Goal: Transaction & Acquisition: Purchase product/service

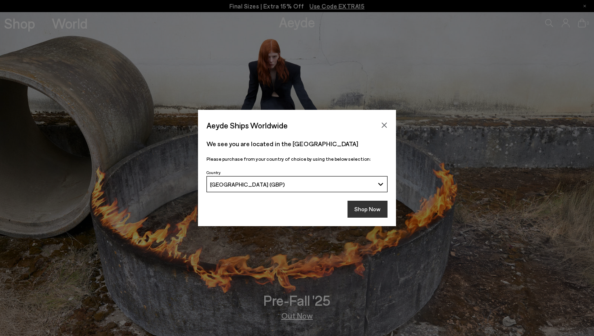
click at [369, 215] on button "Shop Now" at bounding box center [367, 209] width 40 height 17
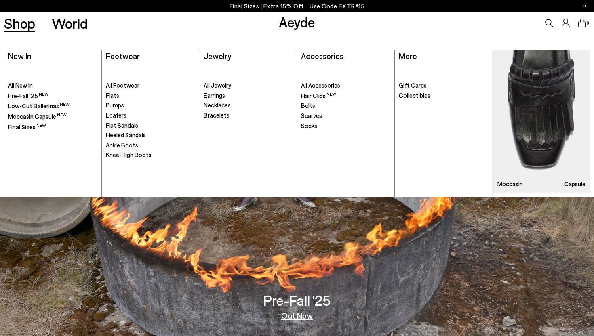
click at [115, 147] on span "Ankle Boots" at bounding box center [122, 144] width 32 height 7
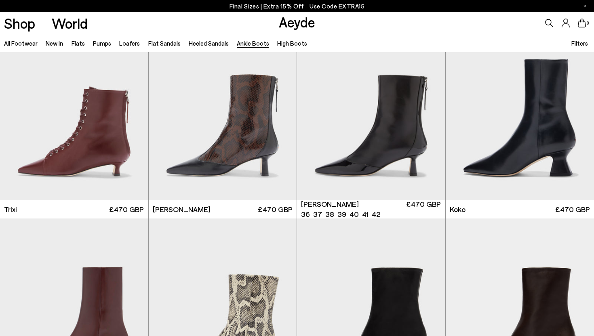
scroll to position [246, 0]
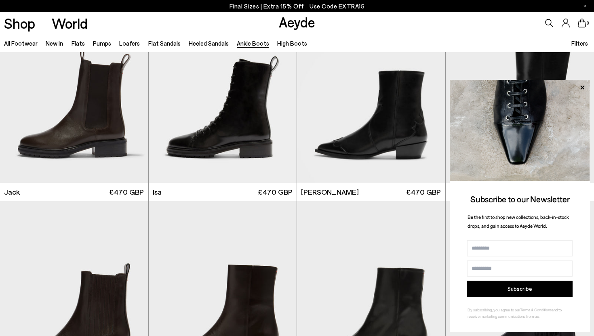
scroll to position [1482, 0]
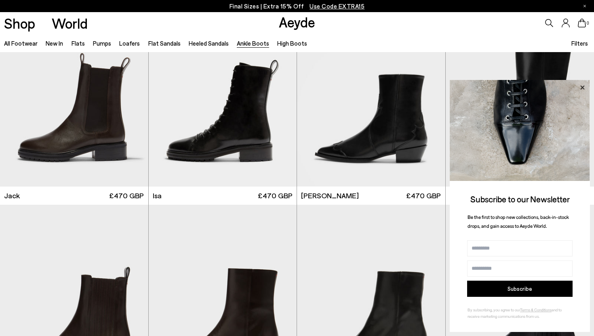
click at [584, 86] on icon at bounding box center [582, 87] width 11 height 11
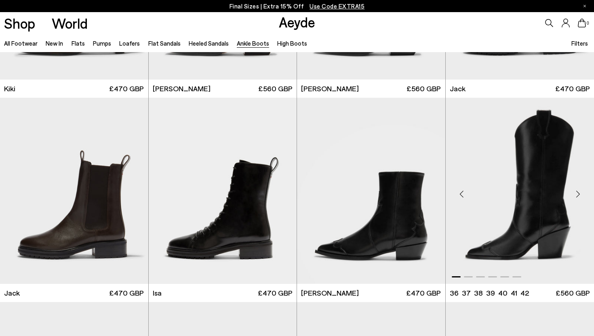
scroll to position [1402, 0]
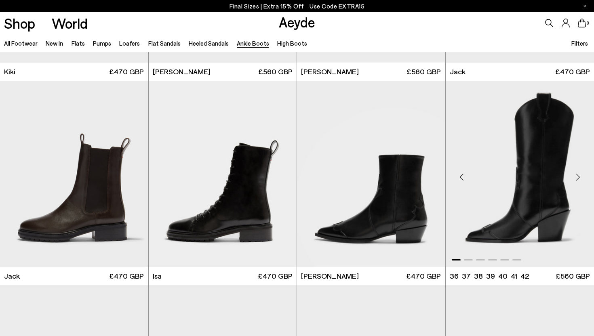
click at [580, 177] on div "Next slide" at bounding box center [578, 177] width 24 height 24
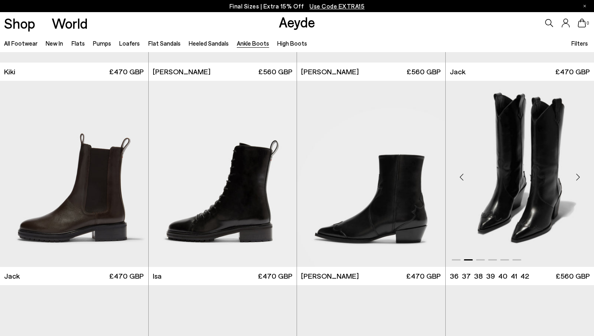
click at [580, 177] on div "Next slide" at bounding box center [578, 177] width 24 height 24
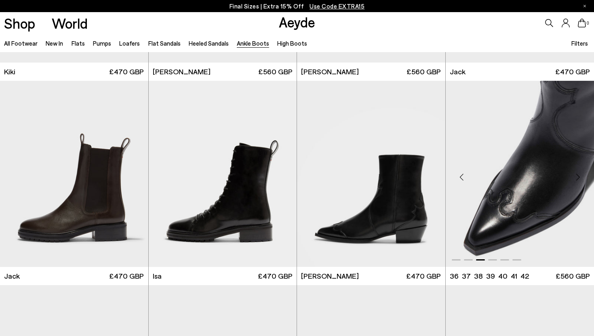
click at [580, 177] on div "Next slide" at bounding box center [578, 177] width 24 height 24
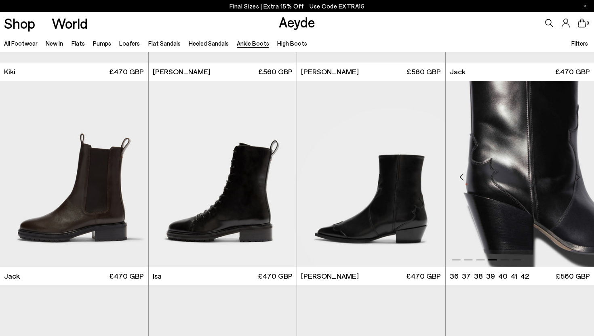
click at [580, 177] on div "Next slide" at bounding box center [578, 177] width 24 height 24
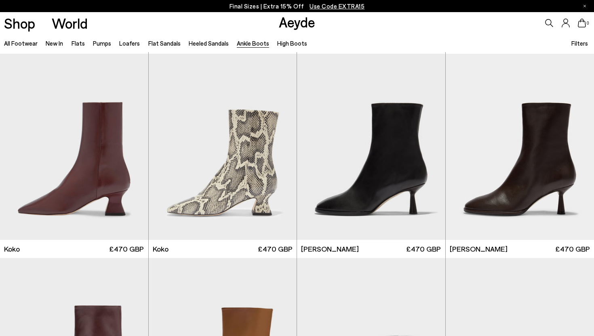
scroll to position [406, 0]
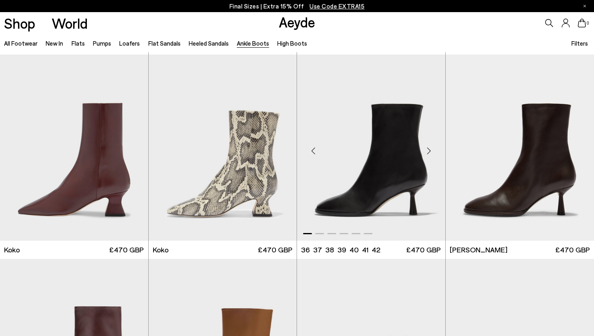
click at [402, 192] on img "1 / 6" at bounding box center [371, 148] width 148 height 186
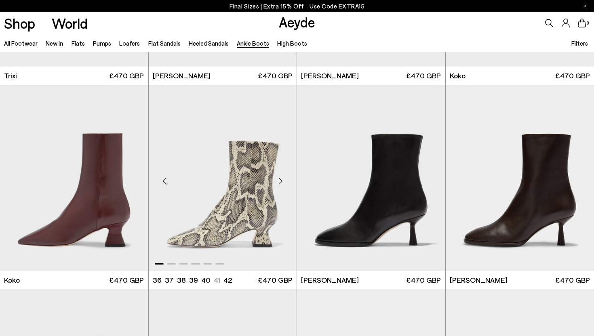
scroll to position [375, 0]
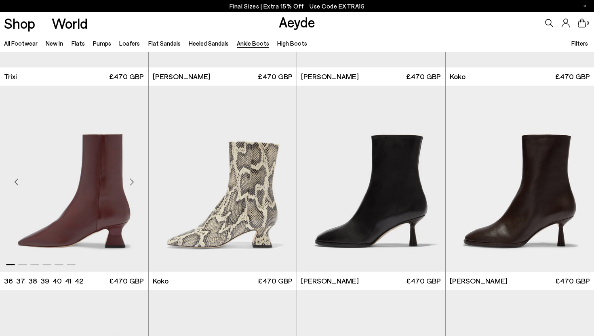
click at [89, 173] on img "1 / 6" at bounding box center [74, 179] width 148 height 186
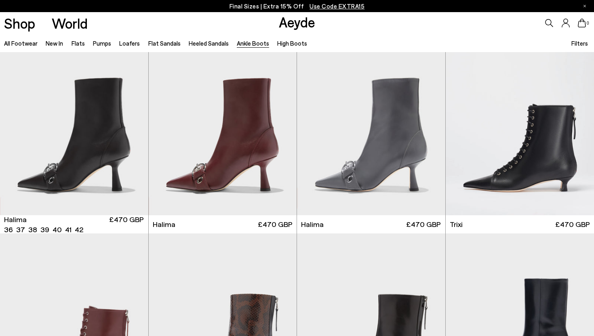
scroll to position [0, 0]
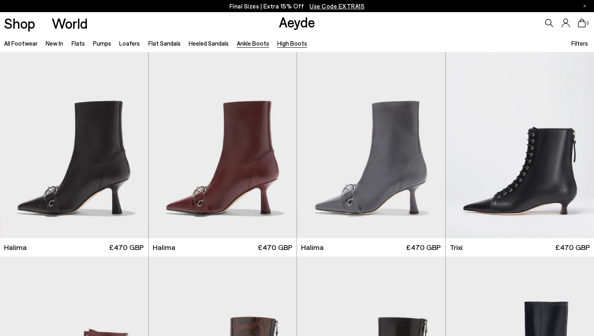
click at [292, 43] on link "High Boots" at bounding box center [292, 43] width 30 height 7
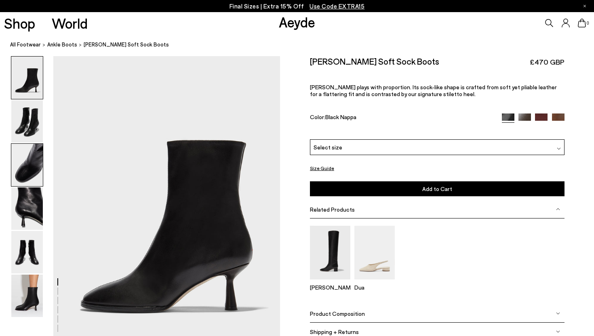
click at [32, 170] on img at bounding box center [27, 165] width 32 height 42
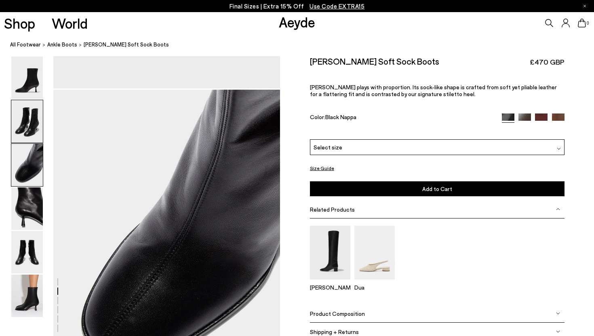
scroll to position [608, 0]
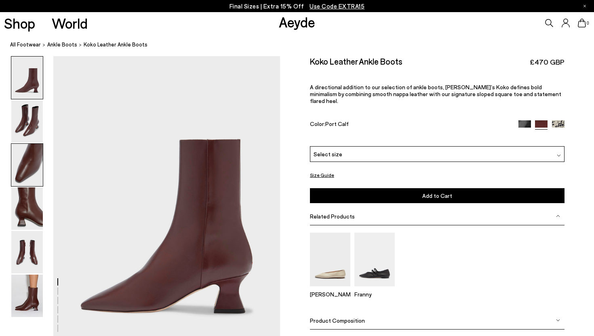
click at [29, 177] on img at bounding box center [27, 165] width 32 height 42
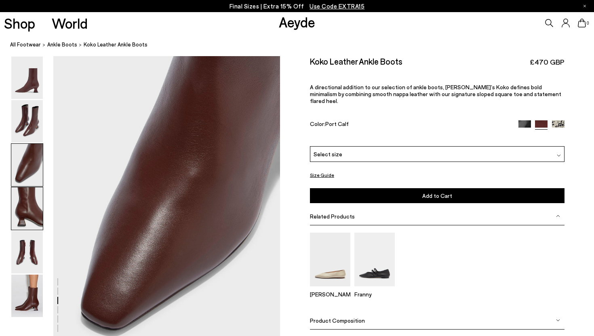
click at [27, 208] on img at bounding box center [27, 208] width 32 height 42
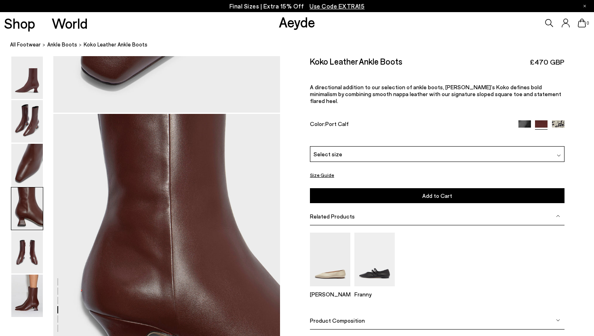
scroll to position [911, 0]
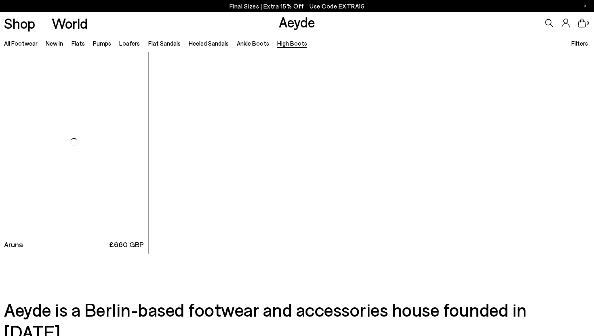
scroll to position [414, 0]
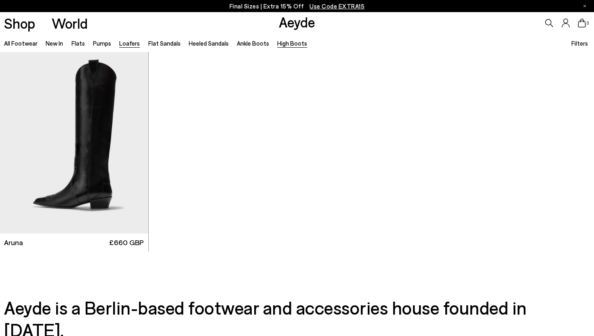
click at [131, 46] on link "Loafers" at bounding box center [129, 43] width 21 height 7
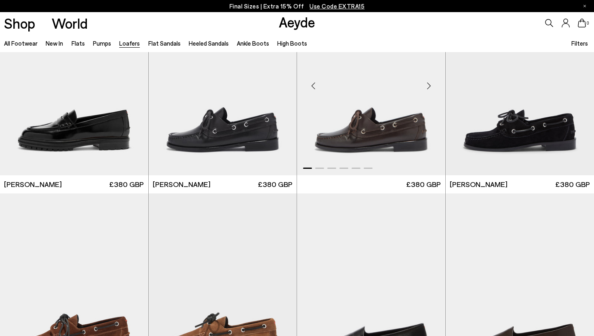
scroll to position [674, 0]
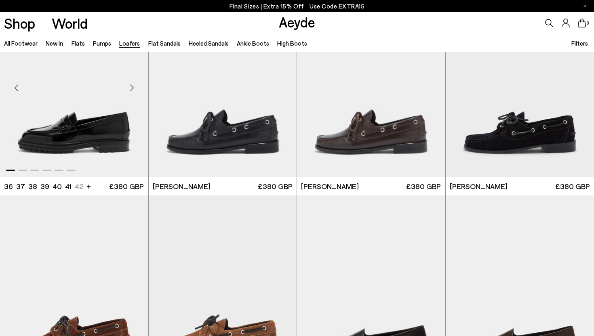
click at [105, 127] on img "1 / 6" at bounding box center [74, 85] width 148 height 186
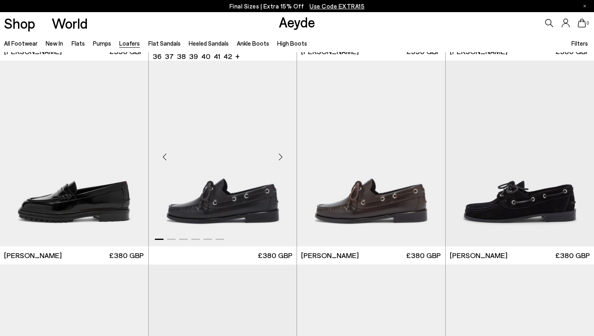
scroll to position [639, 0]
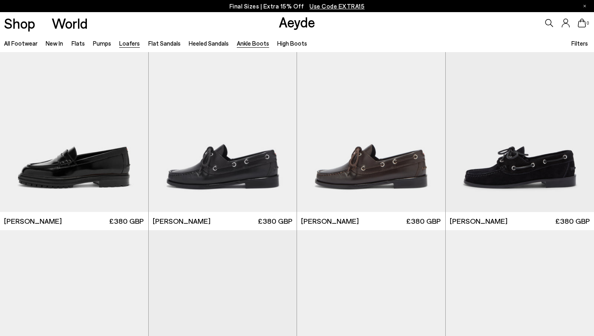
click at [251, 40] on link "Ankle Boots" at bounding box center [253, 43] width 32 height 7
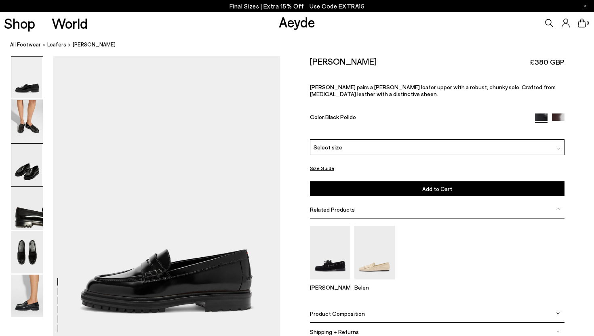
click at [34, 164] on img at bounding box center [27, 165] width 32 height 42
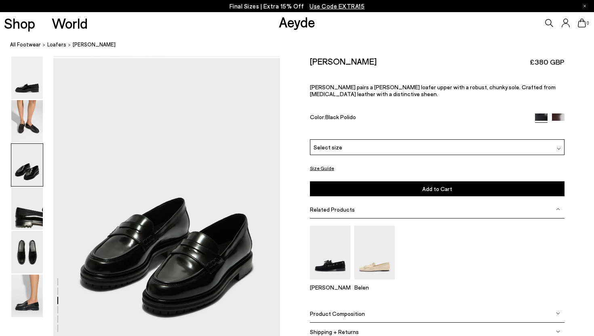
scroll to position [608, 0]
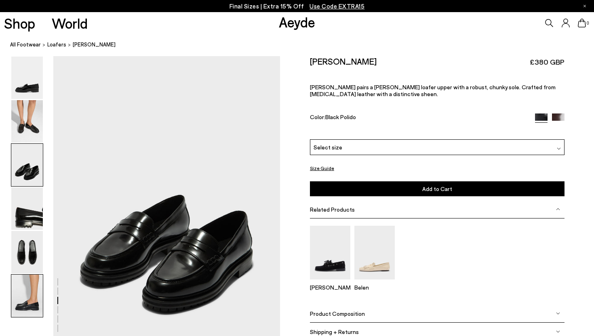
click at [34, 313] on img at bounding box center [27, 296] width 32 height 42
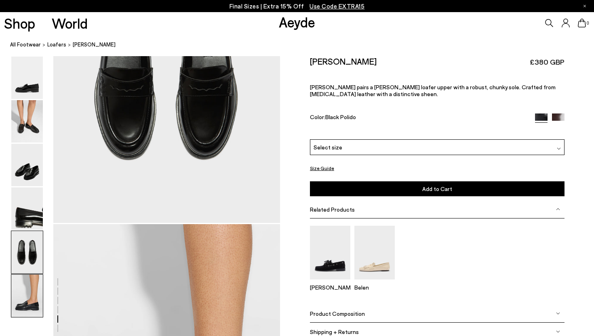
scroll to position [1574, 0]
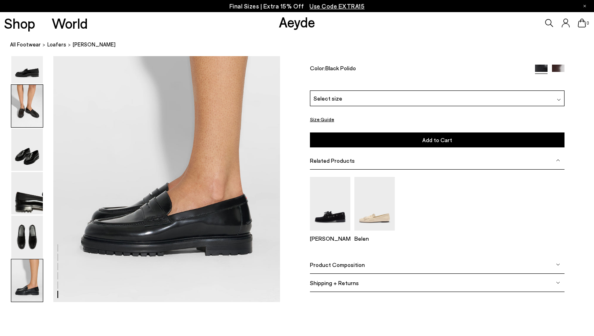
click at [29, 114] on img at bounding box center [27, 106] width 32 height 42
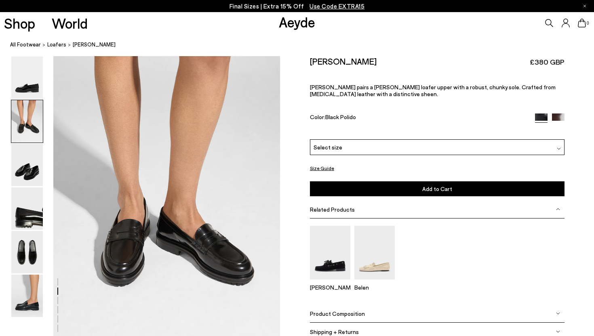
scroll to position [304, 0]
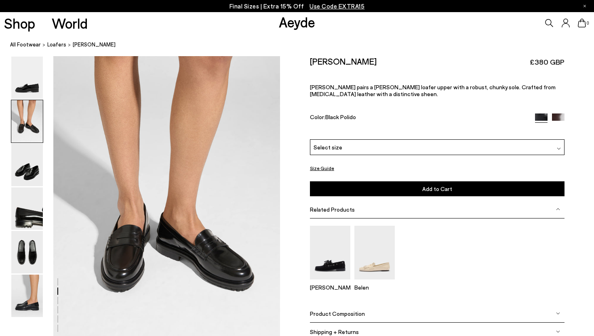
click at [559, 114] on img at bounding box center [558, 120] width 13 height 13
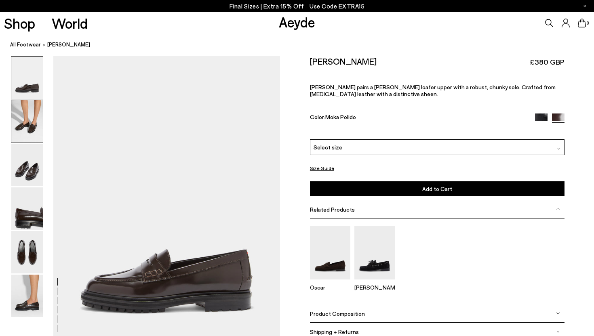
click at [28, 128] on img at bounding box center [27, 121] width 32 height 42
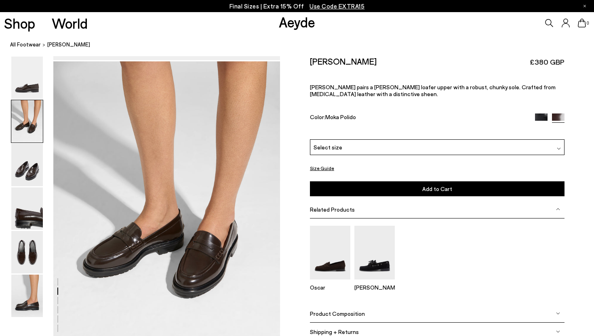
scroll to position [304, 0]
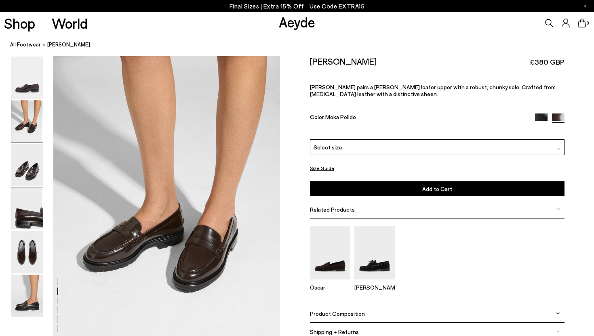
click at [27, 214] on img at bounding box center [27, 208] width 32 height 42
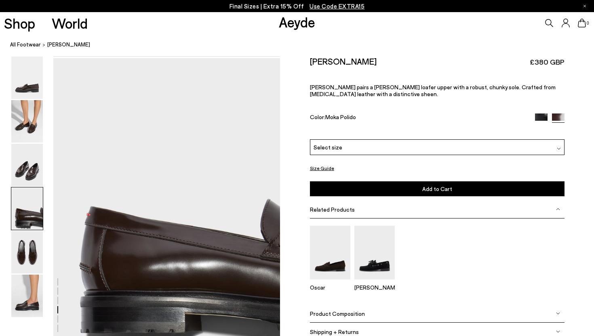
scroll to position [911, 0]
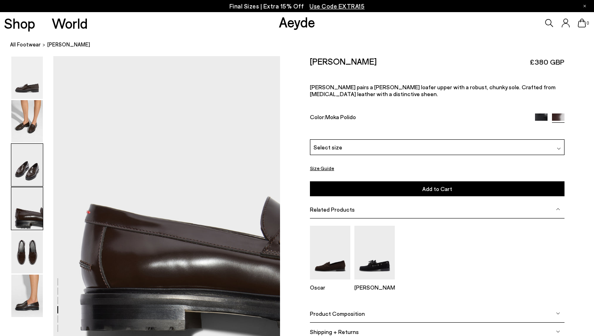
click at [27, 158] on img at bounding box center [27, 165] width 32 height 42
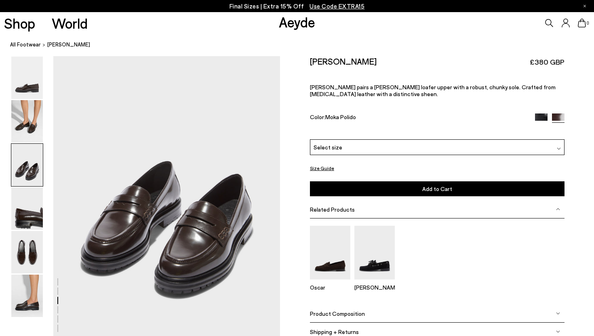
scroll to position [608, 0]
